Goal: Task Accomplishment & Management: Complete application form

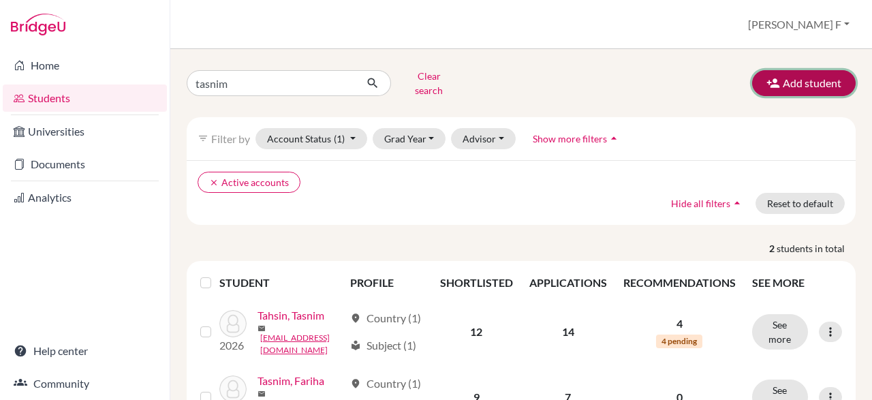
click at [803, 84] on button "Add student" at bounding box center [804, 83] width 104 height 26
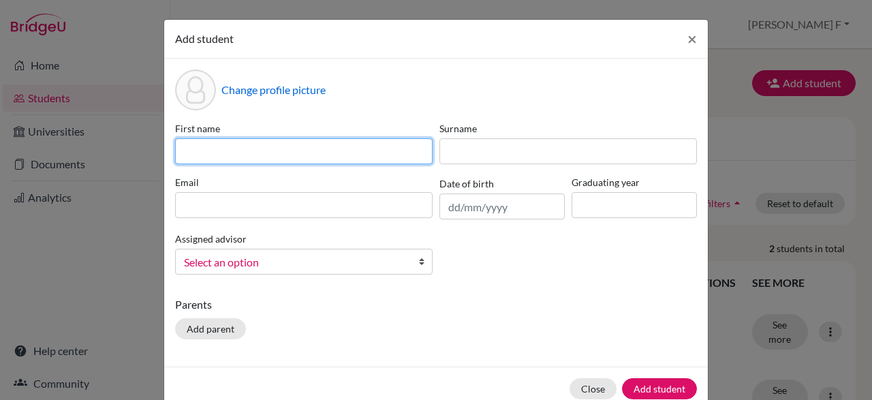
click at [266, 150] on input at bounding box center [304, 151] width 258 height 26
paste input "Maimuna Rahman"
type input "Maimuna Rahman"
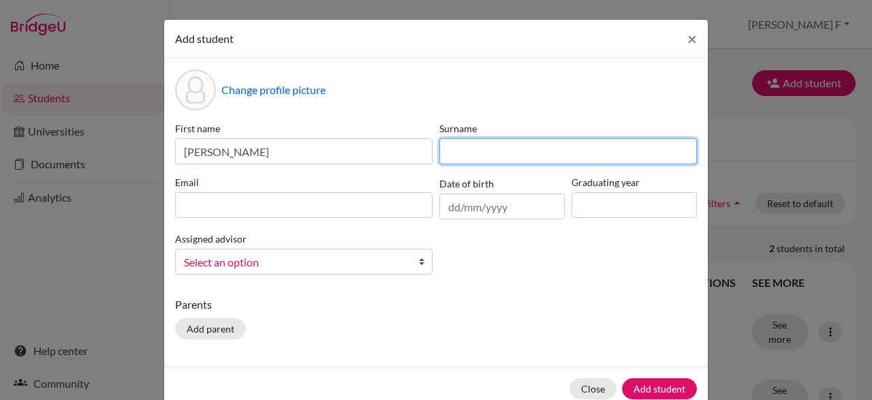
click at [482, 149] on input at bounding box center [569, 151] width 258 height 26
paste input "Ahona"
type input "Ahona"
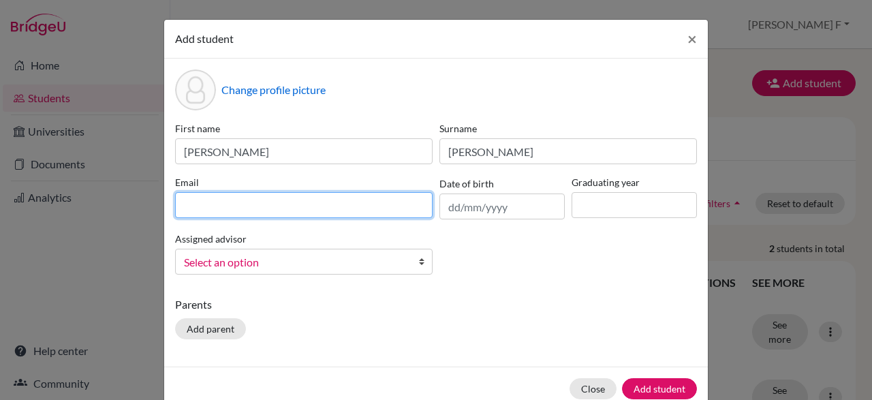
click at [292, 213] on input at bounding box center [304, 205] width 258 height 26
paste input "ahona8192@gmail.com"
type input "ahona8192@gmail.com"
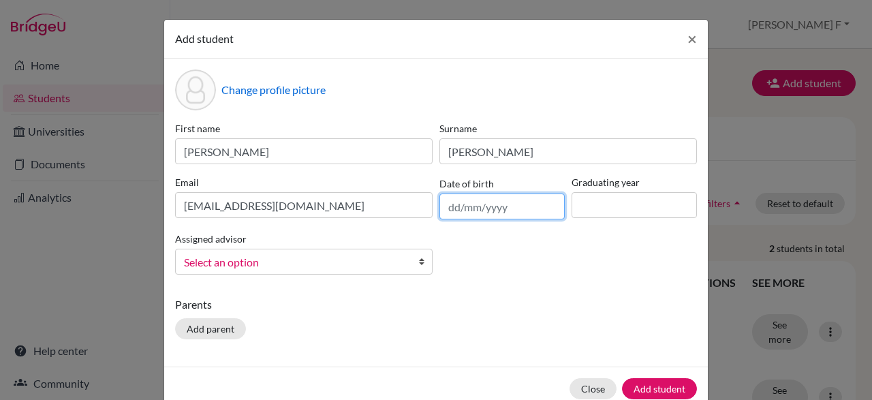
click at [496, 209] on input "text" at bounding box center [502, 207] width 125 height 26
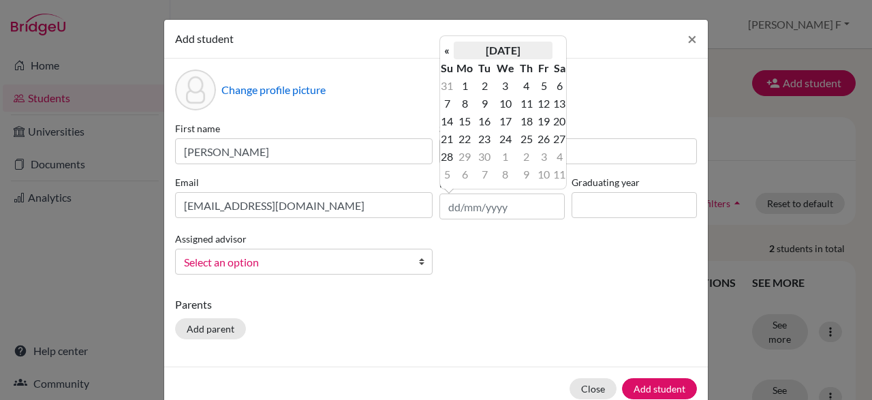
click at [534, 46] on th "September 2025" at bounding box center [503, 51] width 99 height 18
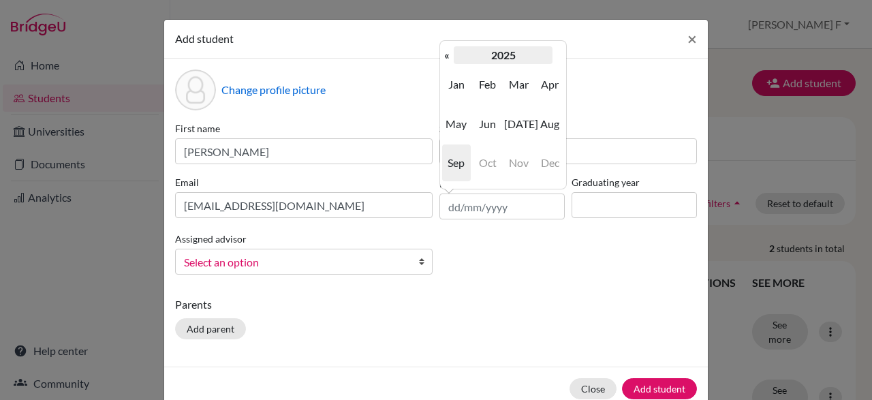
click at [515, 61] on th "2025" at bounding box center [503, 55] width 99 height 18
click at [445, 54] on th "«" at bounding box center [447, 55] width 14 height 18
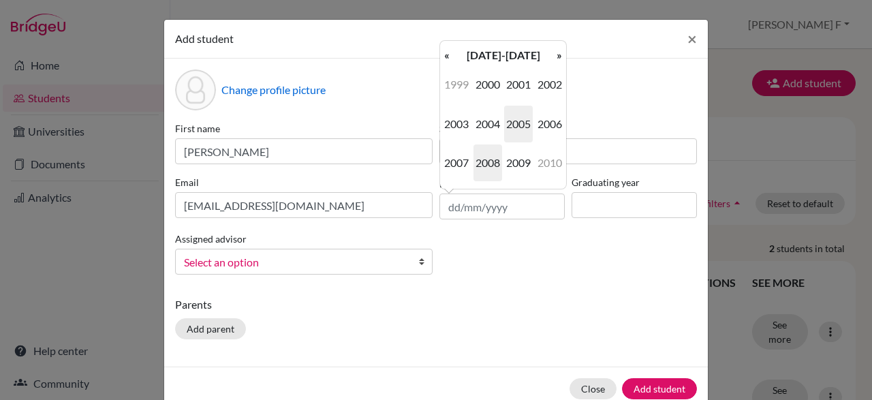
click at [493, 167] on span "2008" at bounding box center [488, 162] width 29 height 37
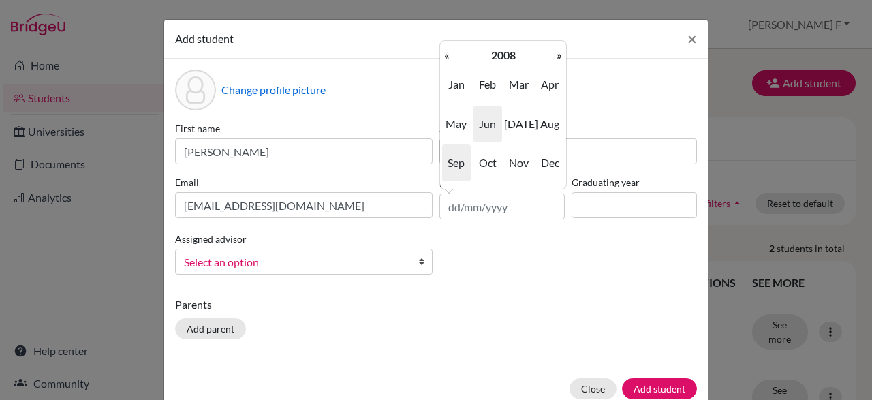
click at [487, 127] on span "Jun" at bounding box center [488, 124] width 29 height 37
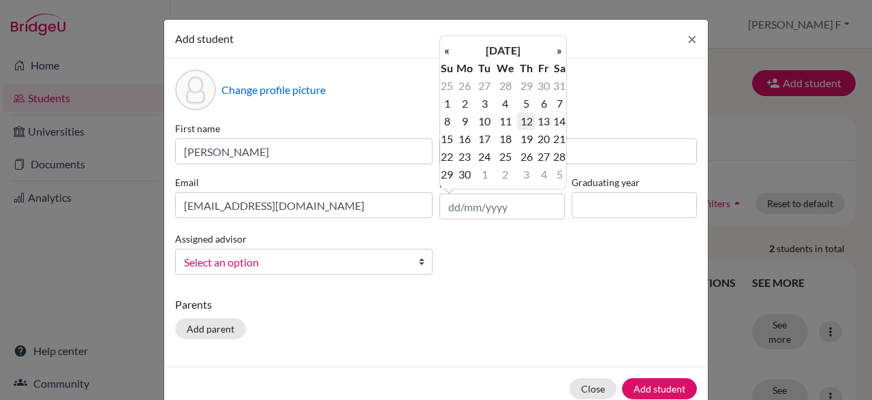
click at [531, 127] on td "12" at bounding box center [526, 121] width 18 height 18
type input "12/06/2008"
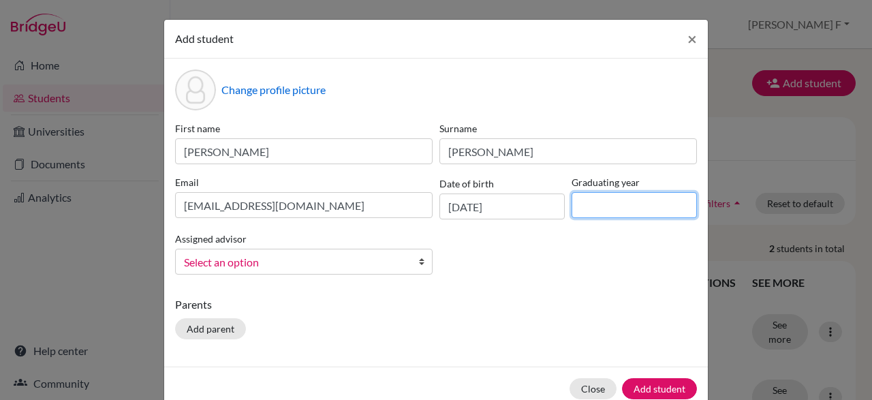
click at [615, 199] on input at bounding box center [634, 205] width 125 height 26
type input "2026"
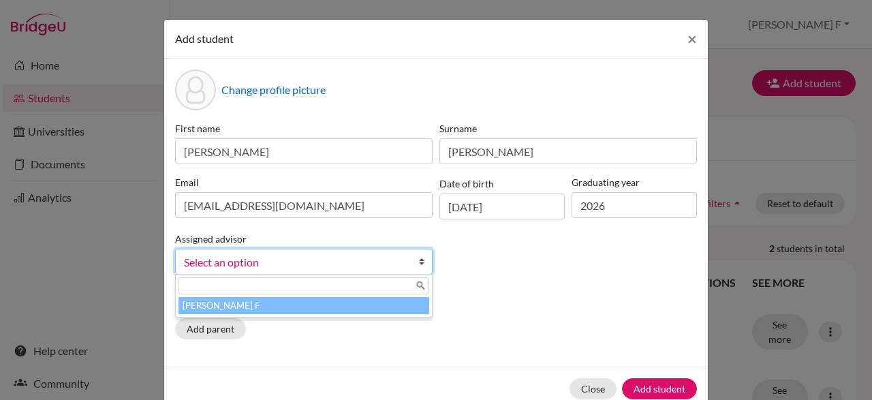
click at [408, 264] on link "Select an option" at bounding box center [304, 262] width 258 height 26
click at [363, 303] on li "Jalil, Humaira F" at bounding box center [304, 305] width 251 height 17
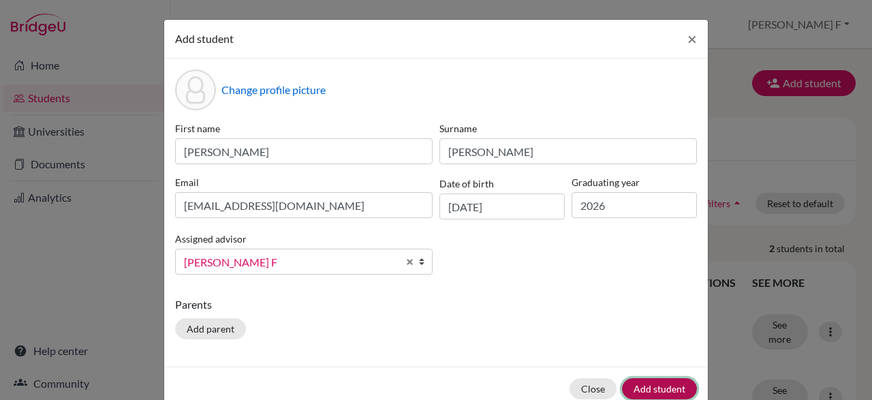
click at [646, 384] on button "Add student" at bounding box center [659, 388] width 75 height 21
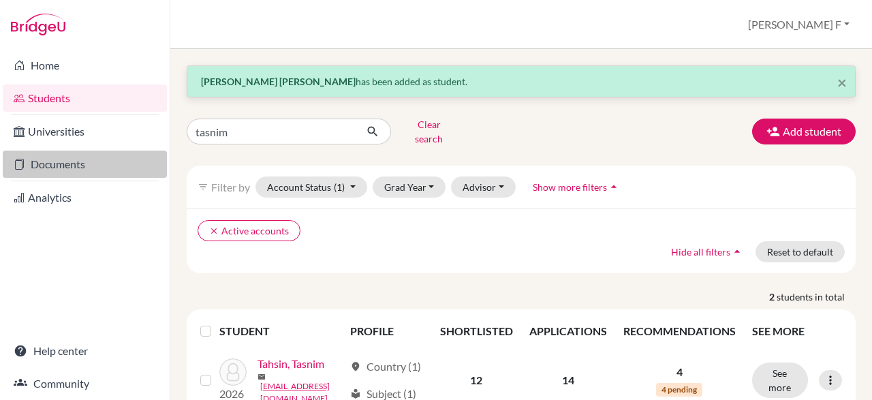
click at [63, 164] on link "Documents" at bounding box center [85, 164] width 164 height 27
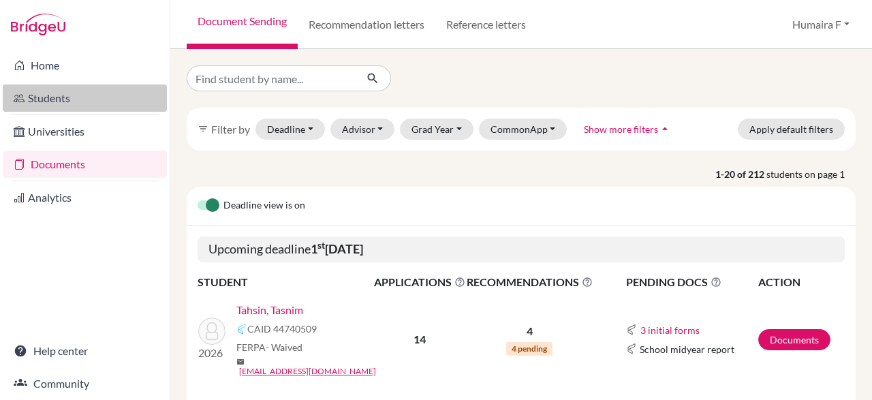
click at [37, 105] on link "Students" at bounding box center [85, 98] width 164 height 27
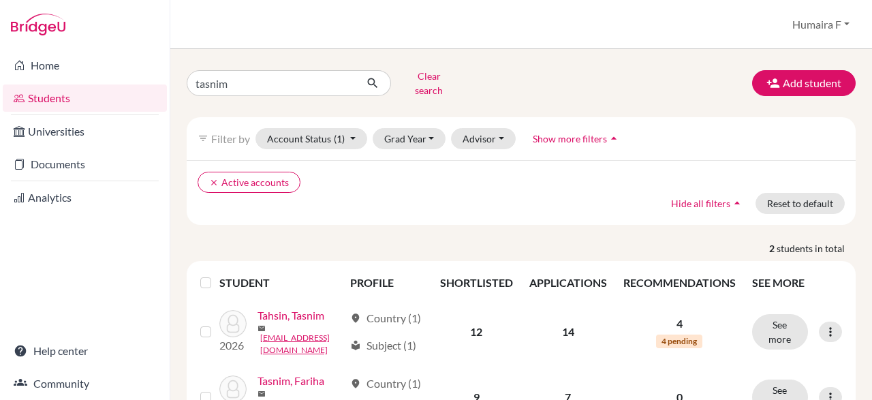
click at [613, 96] on div "tasnim Clear search Add student filter_list Filter by Account Status (1) Active…" at bounding box center [521, 250] width 669 height 370
click at [455, 196] on div "clear Active accounts Hide all filters arrow_drop_up Reset to default" at bounding box center [521, 192] width 669 height 65
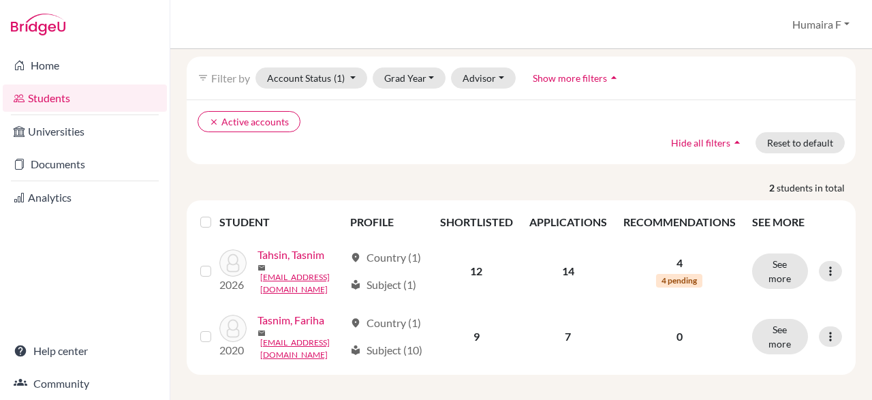
scroll to position [62, 0]
